Goal: Information Seeking & Learning: Learn about a topic

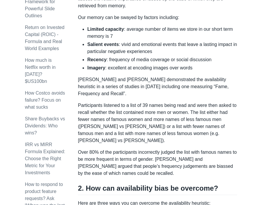
scroll to position [327, 0]
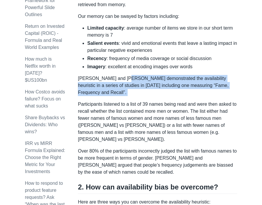
drag, startPoint x: 126, startPoint y: 73, endPoint x: 155, endPoint y: 84, distance: 30.7
click at [155, 84] on div "Availability bias occurs when we overestimate the frequency or likelihood of an…" at bounding box center [158, 144] width 160 height 735
drag, startPoint x: 155, startPoint y: 84, endPoint x: 132, endPoint y: 73, distance: 25.2
click at [132, 73] on div "Availability bias occurs when we overestimate the frequency or likelihood of an…" at bounding box center [158, 144] width 160 height 735
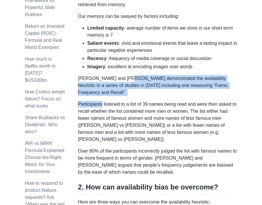
click at [132, 75] on p "[PERSON_NAME] and [PERSON_NAME] demonstrated the availability heuristic in a se…" at bounding box center [158, 85] width 160 height 21
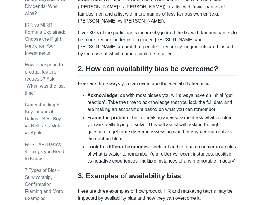
scroll to position [446, 0]
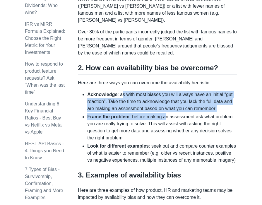
drag, startPoint x: 134, startPoint y: 82, endPoint x: 163, endPoint y: 102, distance: 35.6
click at [165, 102] on ul "Acknowledge : as with most biases you will always have an initial “gut reaction…" at bounding box center [158, 127] width 160 height 73
click at [163, 113] on li "Frame the problem : before making an assessment ask what problem you are really…" at bounding box center [162, 127] width 150 height 28
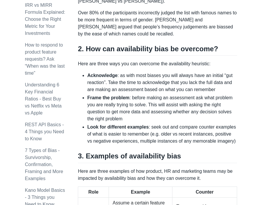
scroll to position [492, 0]
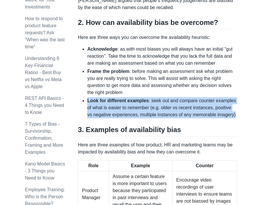
drag, startPoint x: 160, startPoint y: 111, endPoint x: 157, endPoint y: 82, distance: 28.6
click at [157, 82] on ul "Acknowledge : as with most biases you will always have an initial “gut reaction…" at bounding box center [158, 82] width 160 height 73
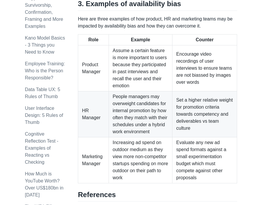
scroll to position [609, 0]
